Goal: Task Accomplishment & Management: Manage account settings

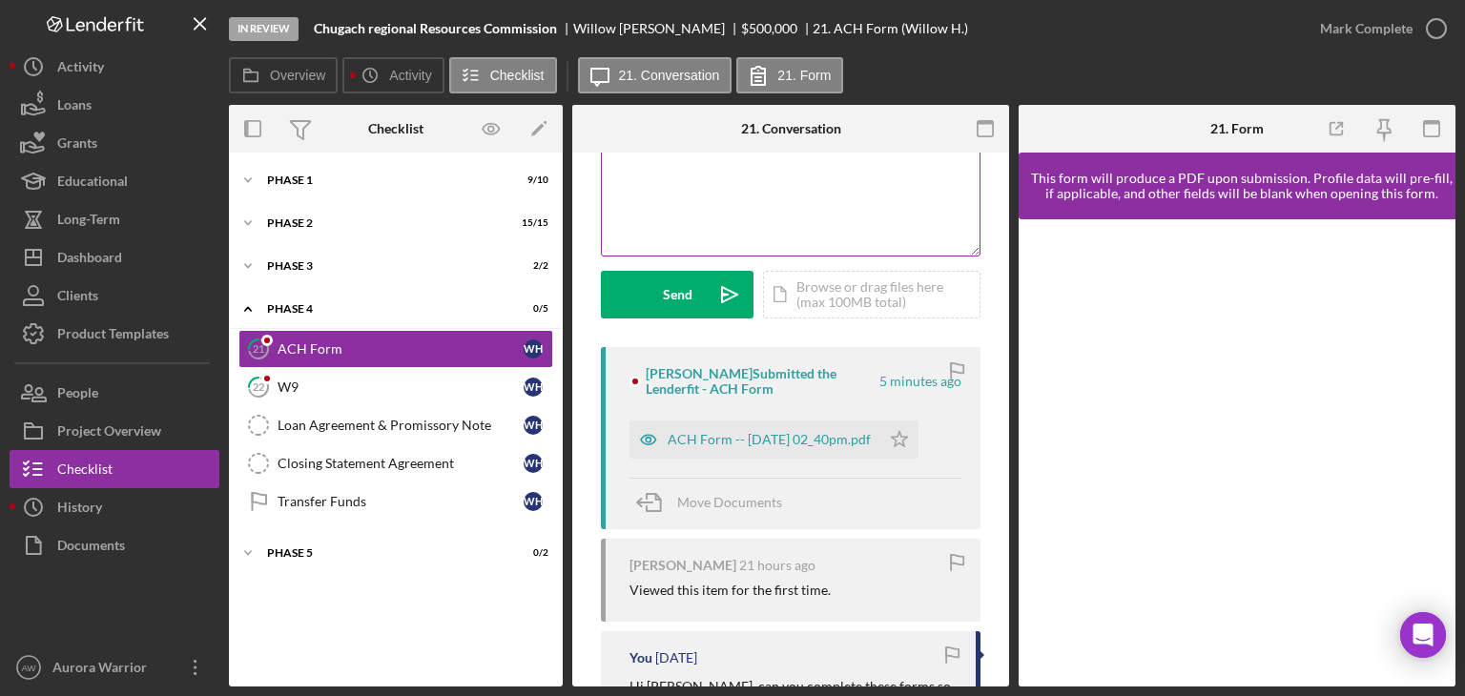
scroll to position [201, 0]
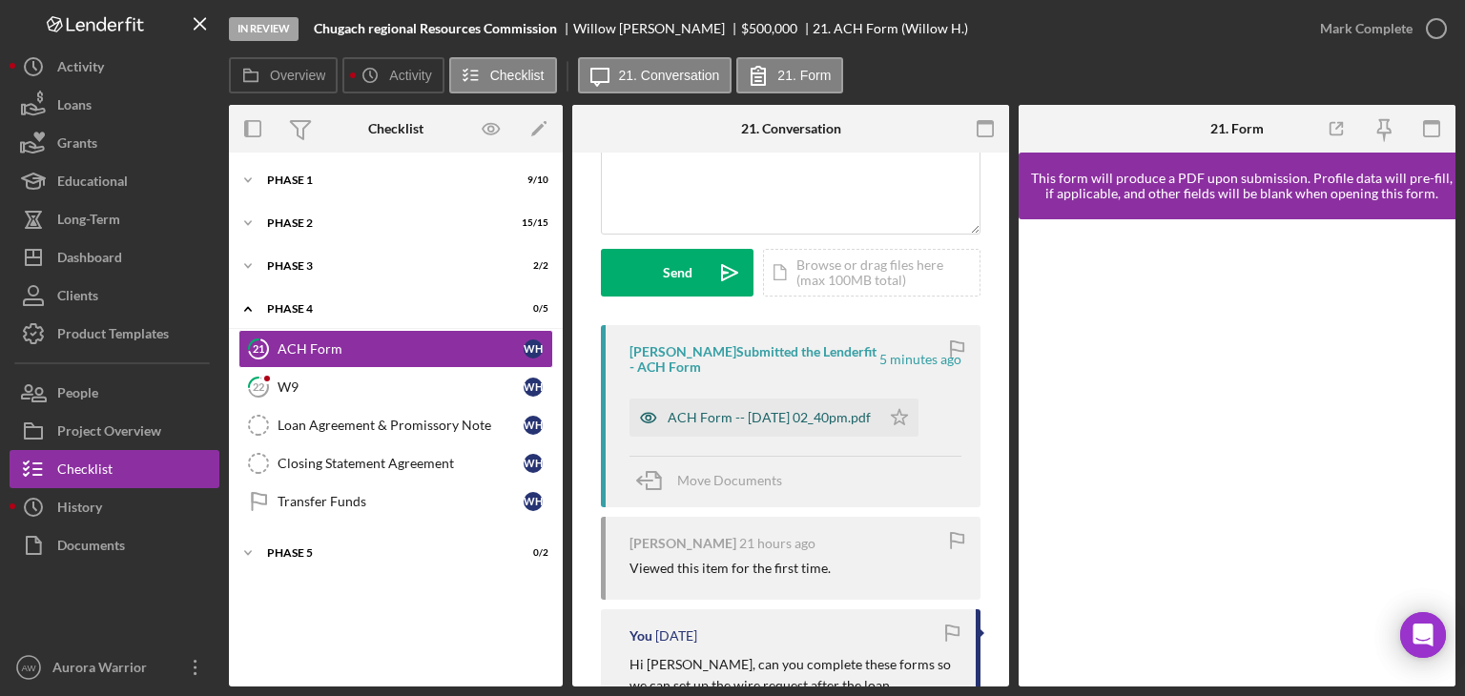
click at [754, 416] on div "ACH Form -- [DATE] 02_40pm.pdf" at bounding box center [769, 417] width 203 height 15
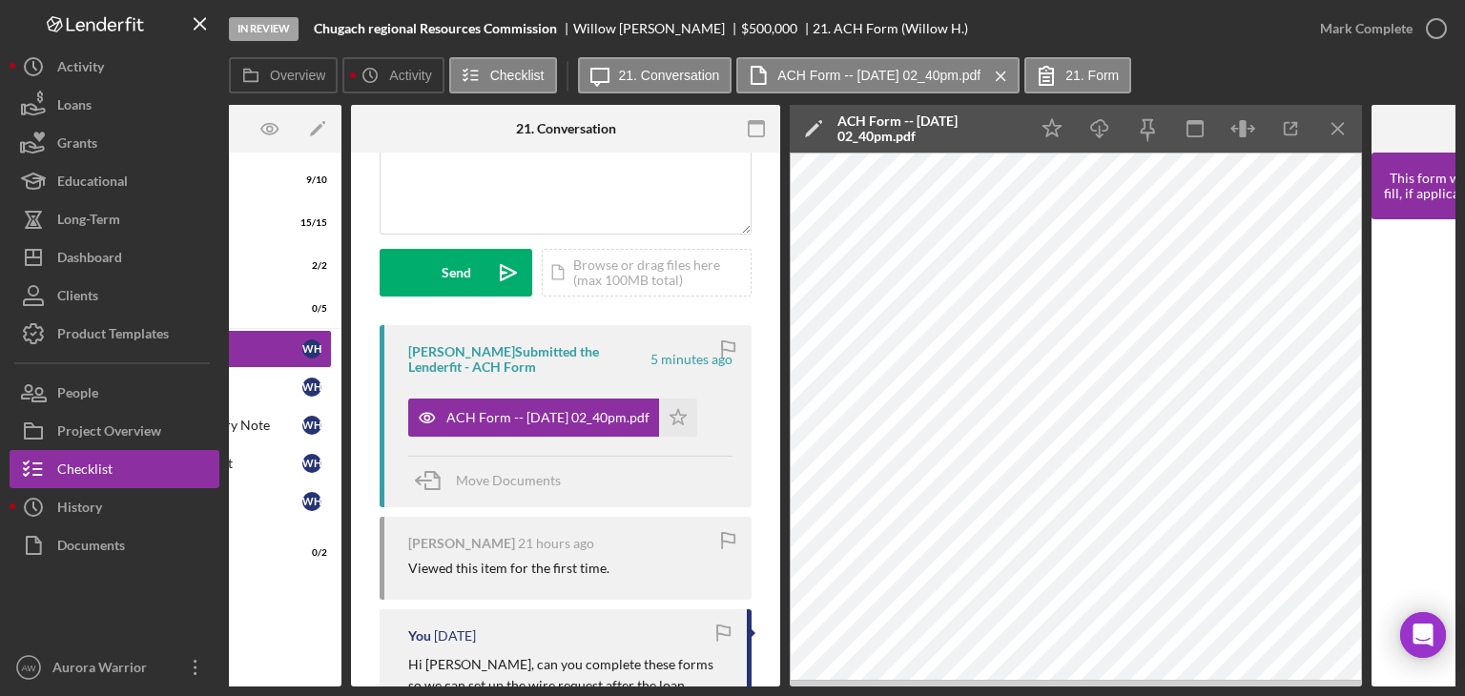
scroll to position [0, 220]
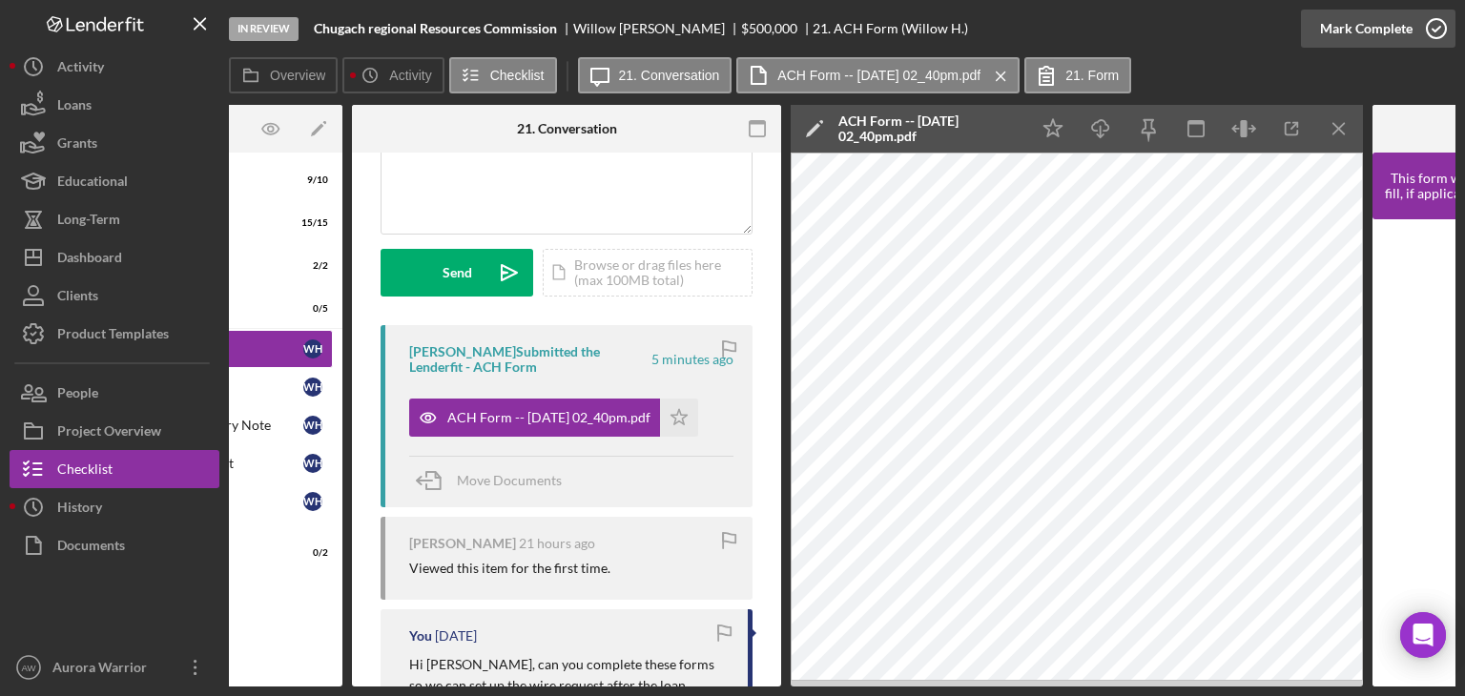
click at [1431, 43] on icon "button" at bounding box center [1437, 29] width 48 height 48
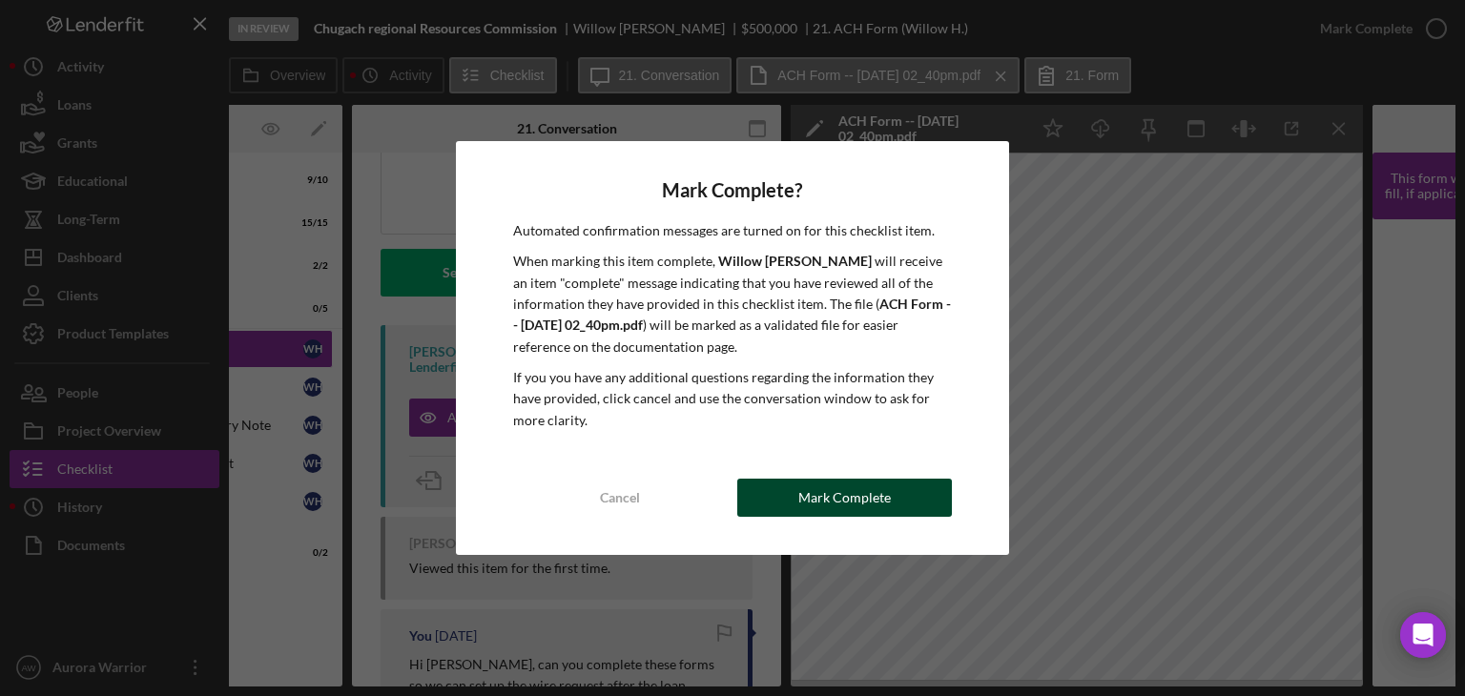
click at [889, 493] on button "Mark Complete" at bounding box center [844, 498] width 215 height 38
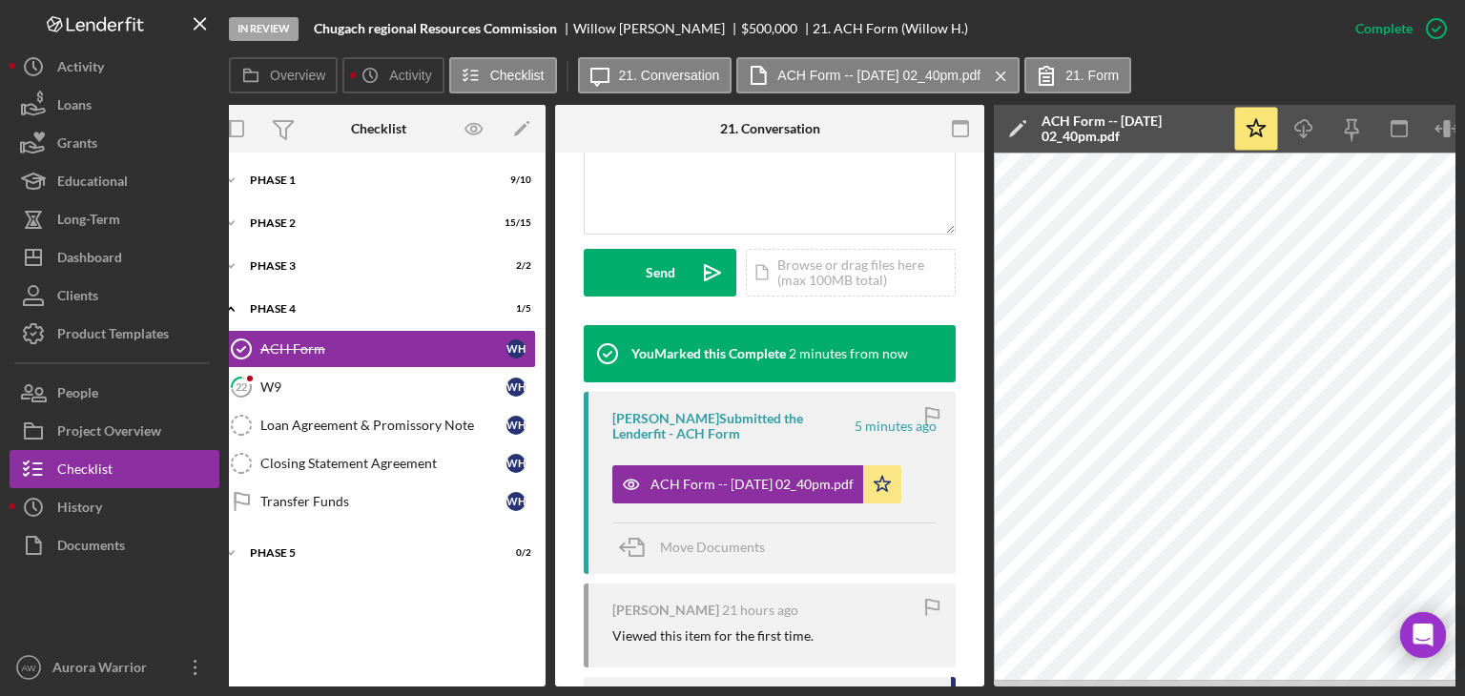
scroll to position [0, 0]
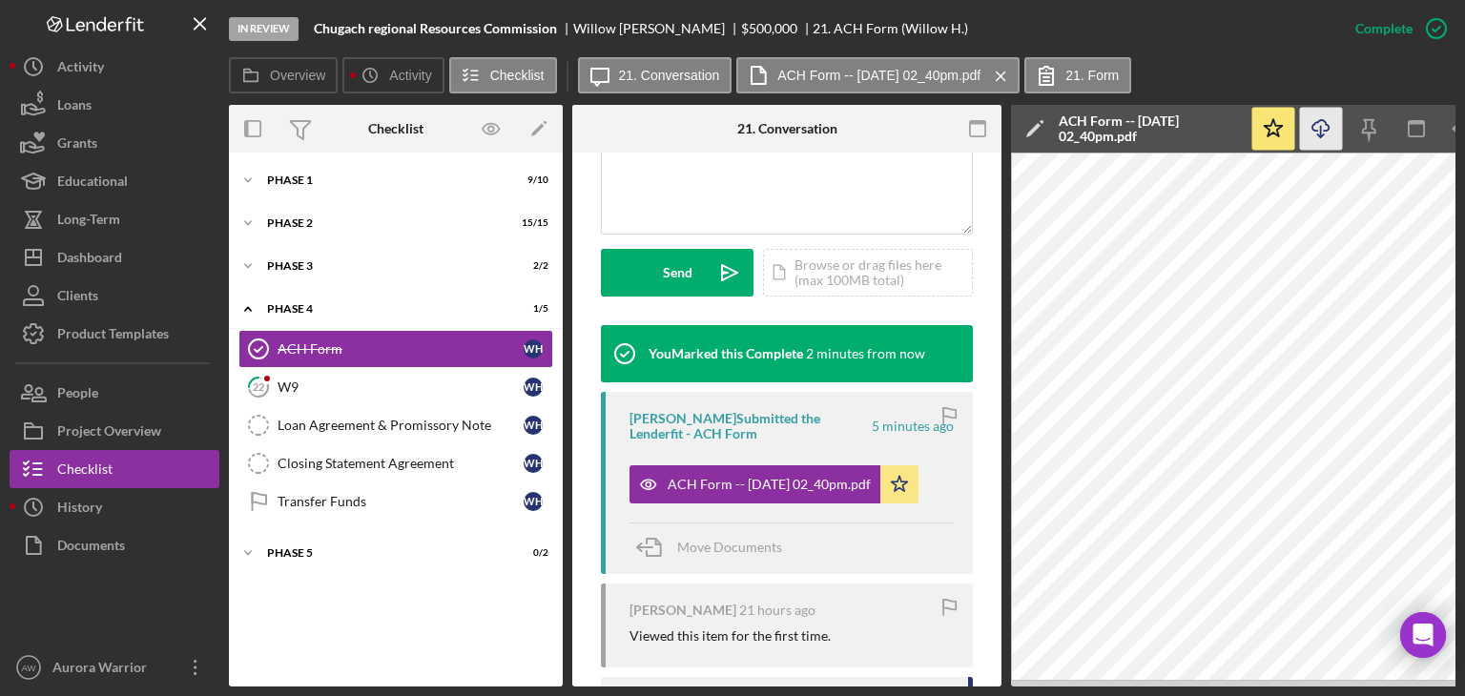
click at [1328, 131] on icon "button" at bounding box center [1321, 125] width 16 height 10
click at [397, 382] on div "W9" at bounding box center [401, 387] width 246 height 15
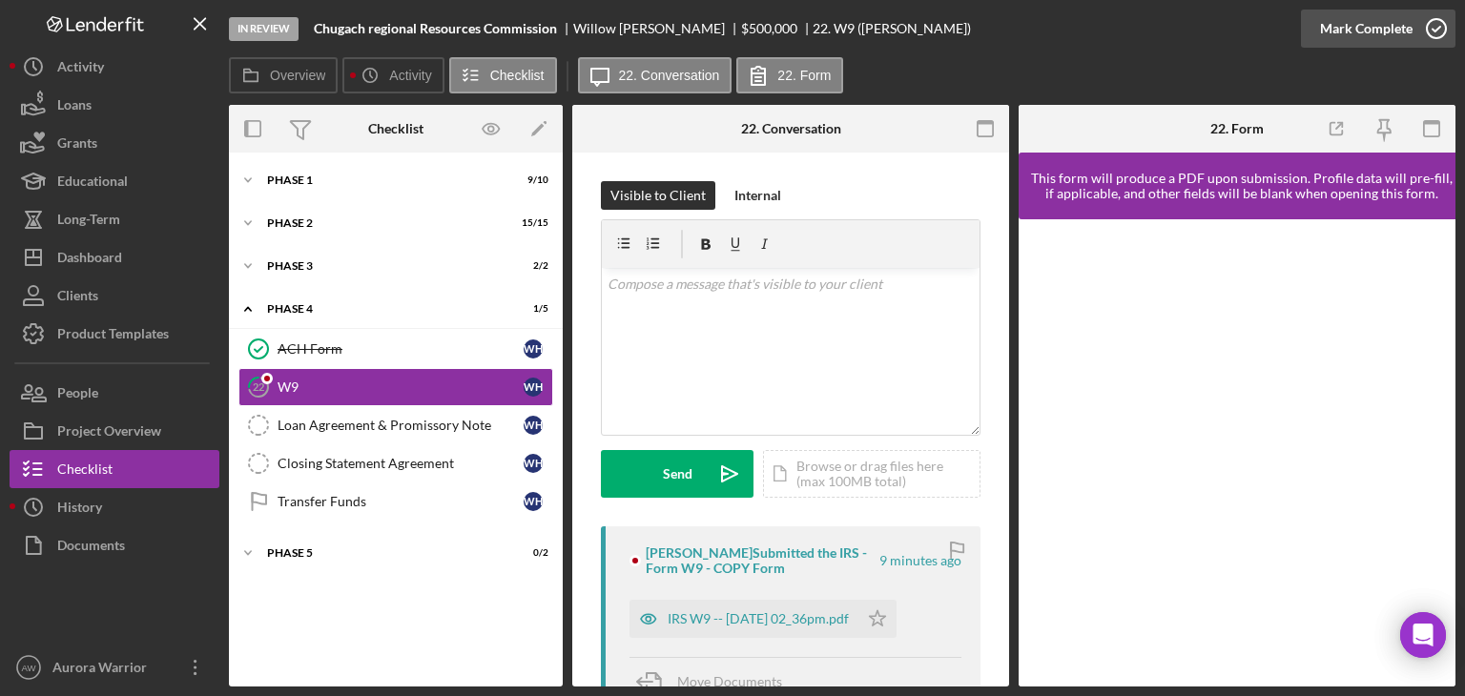
click at [1427, 39] on icon "button" at bounding box center [1437, 29] width 48 height 48
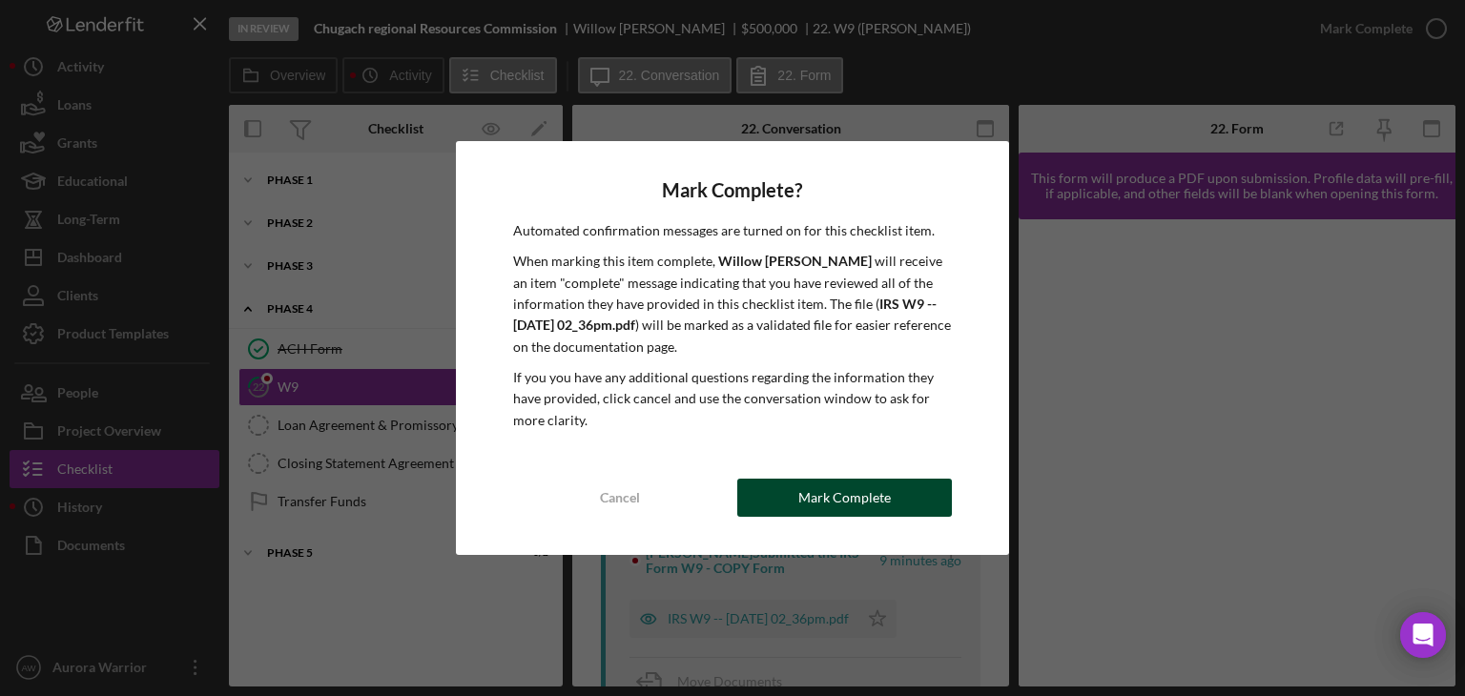
click at [893, 508] on button "Mark Complete" at bounding box center [844, 498] width 215 height 38
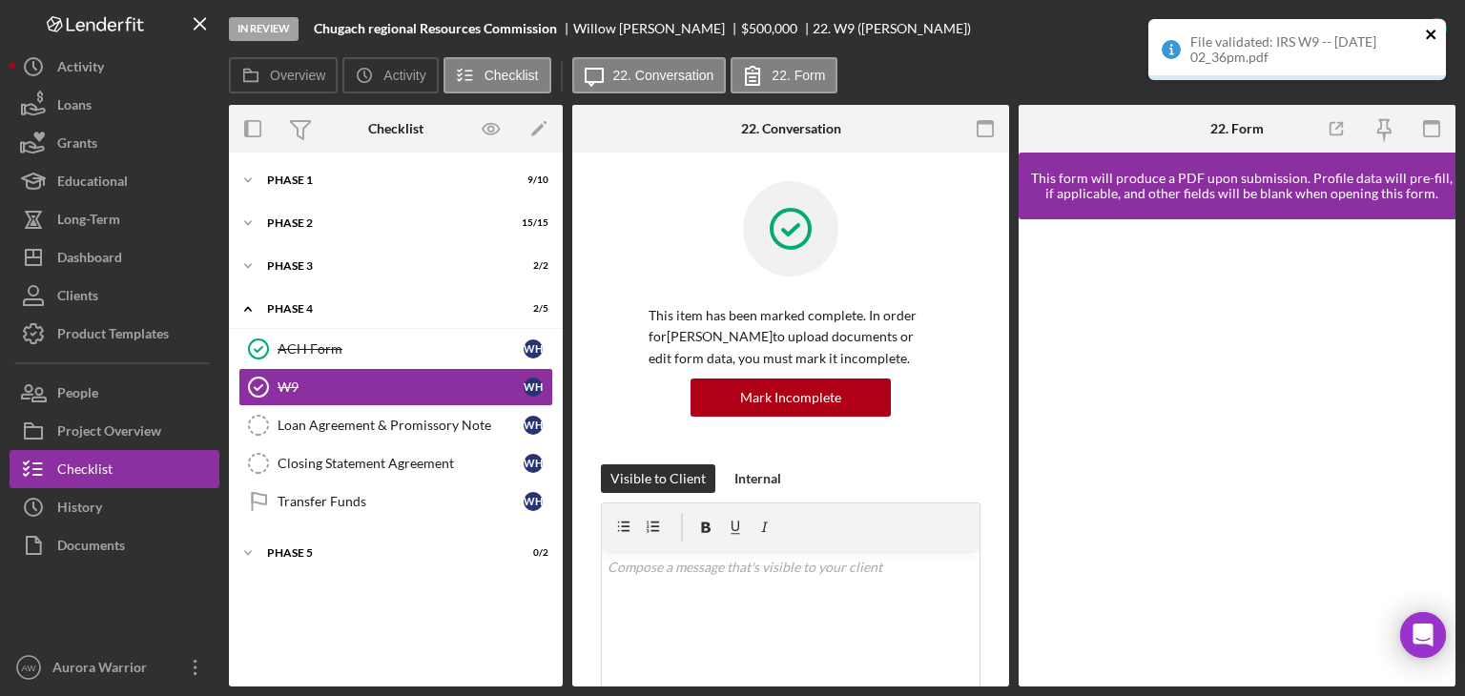
click at [1427, 31] on icon "close" at bounding box center [1431, 35] width 10 height 10
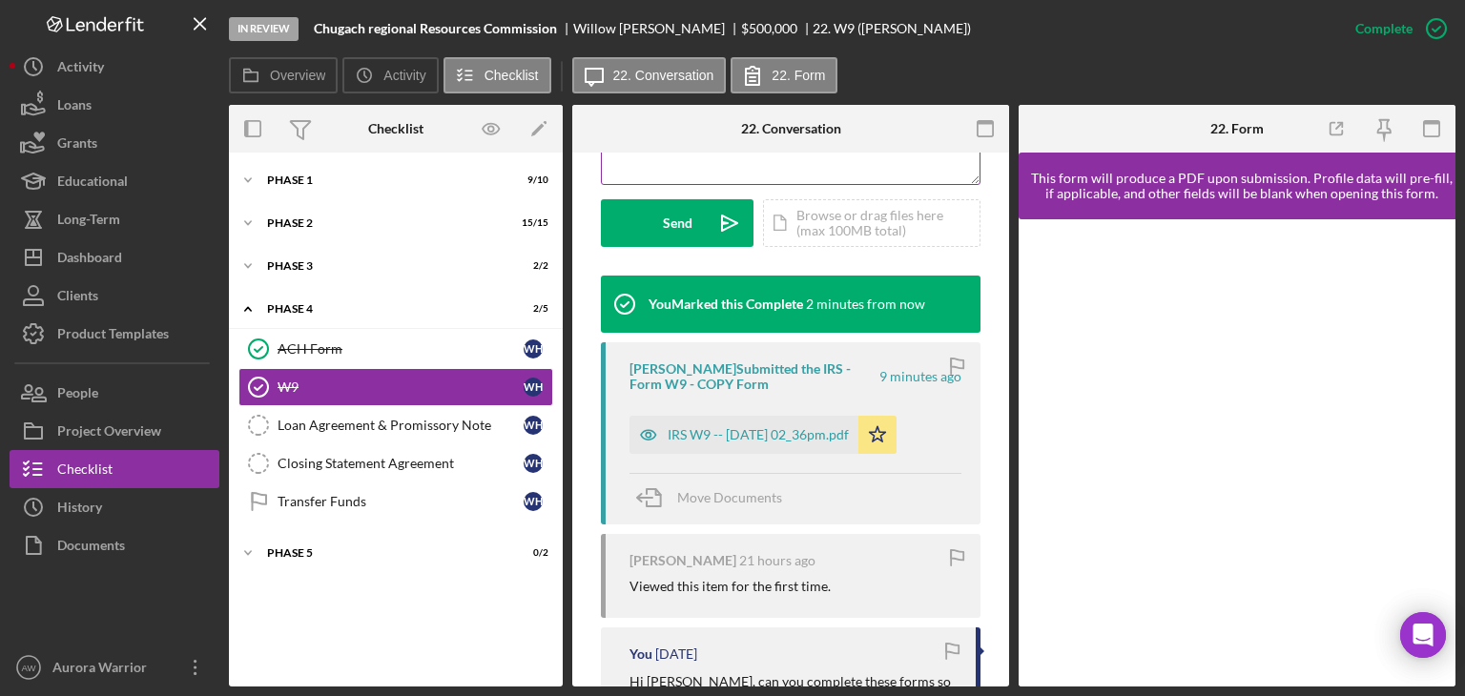
scroll to position [533, 0]
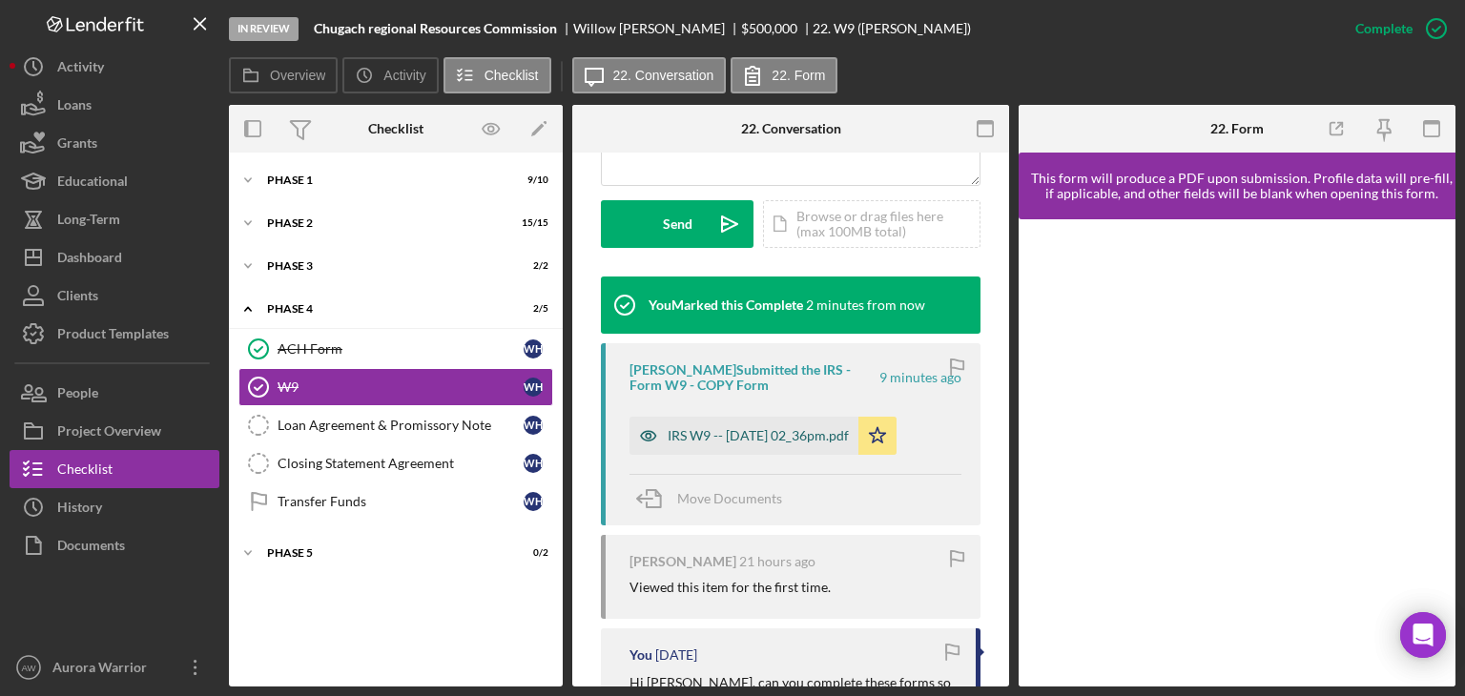
click at [849, 435] on div "IRS W9 -- [DATE] 02_36pm.pdf" at bounding box center [758, 435] width 181 height 15
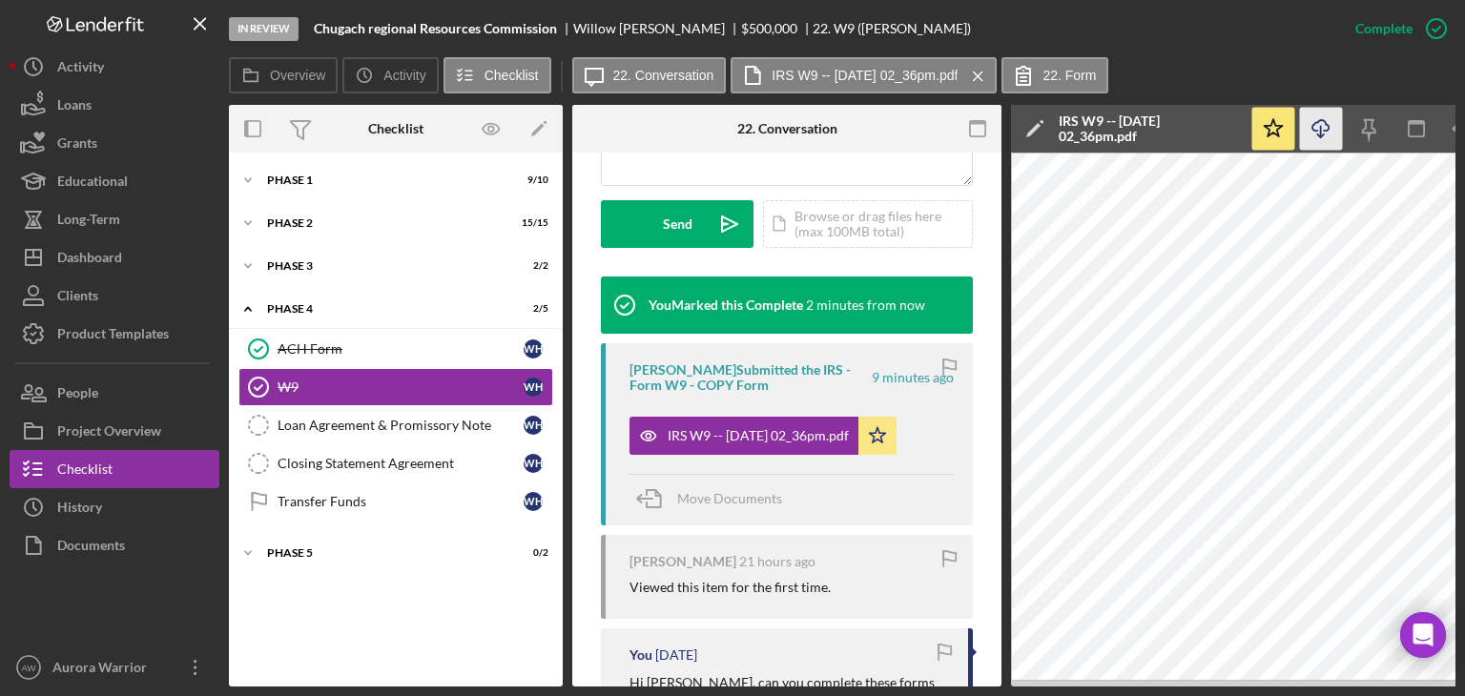
click at [1330, 122] on icon "Icon/Download" at bounding box center [1321, 129] width 43 height 43
